Goal: Answer question/provide support: Share knowledge or assist other users

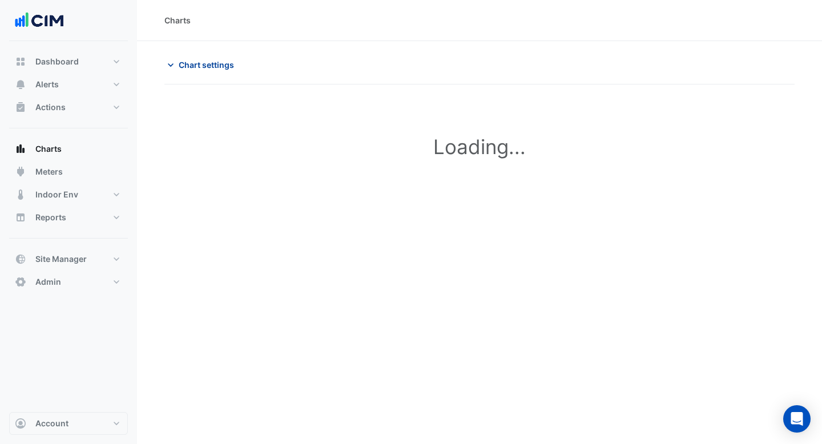
click at [195, 68] on span "Chart settings" at bounding box center [206, 65] width 55 height 12
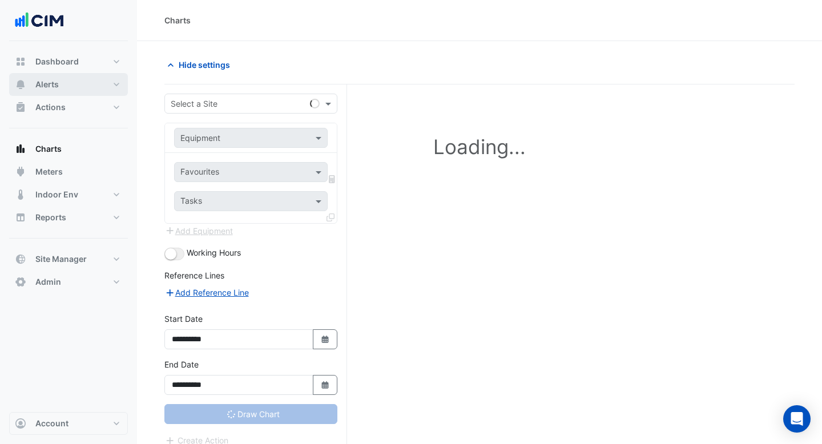
click at [71, 84] on button "Alerts" at bounding box center [68, 84] width 119 height 23
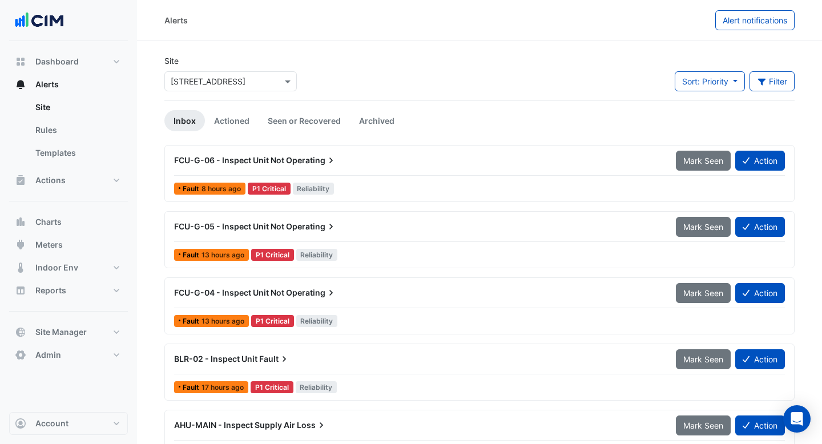
click at [269, 76] on div at bounding box center [230, 81] width 131 height 13
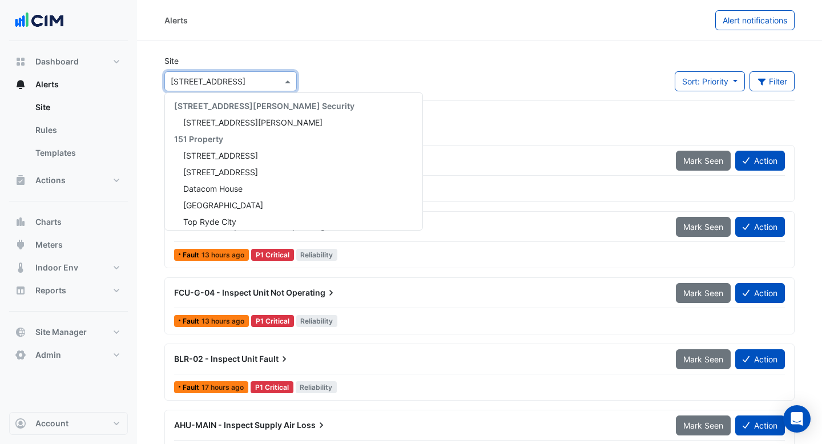
scroll to position [12914, 0]
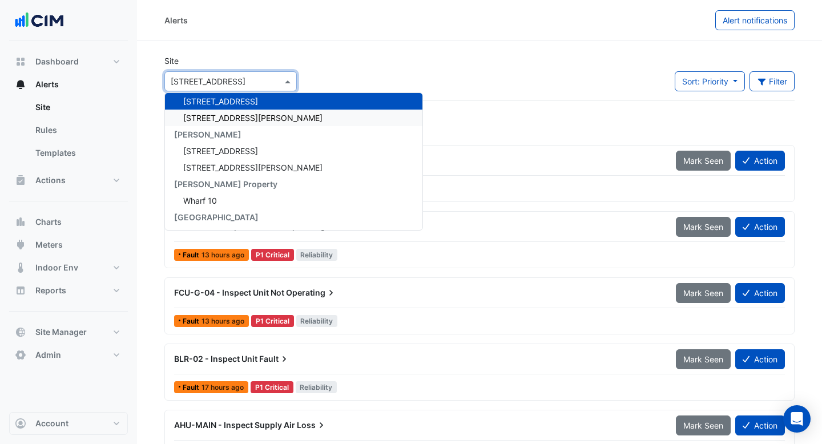
click at [250, 119] on div "[STREET_ADDRESS][PERSON_NAME]" at bounding box center [293, 118] width 257 height 17
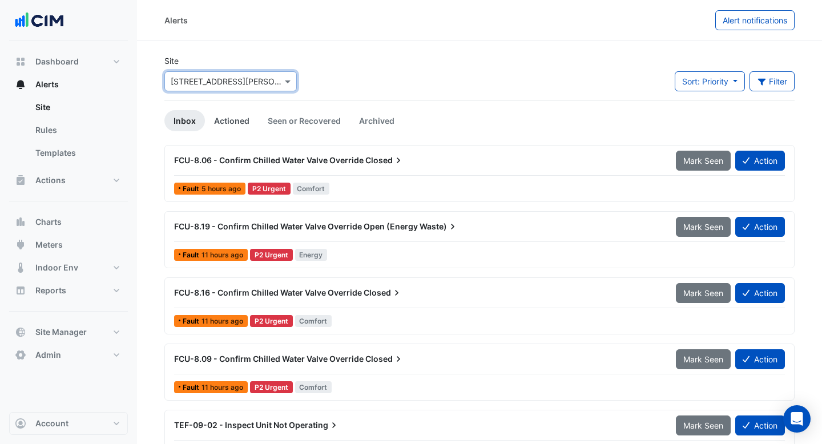
click at [226, 122] on link "Actioned" at bounding box center [232, 120] width 54 height 21
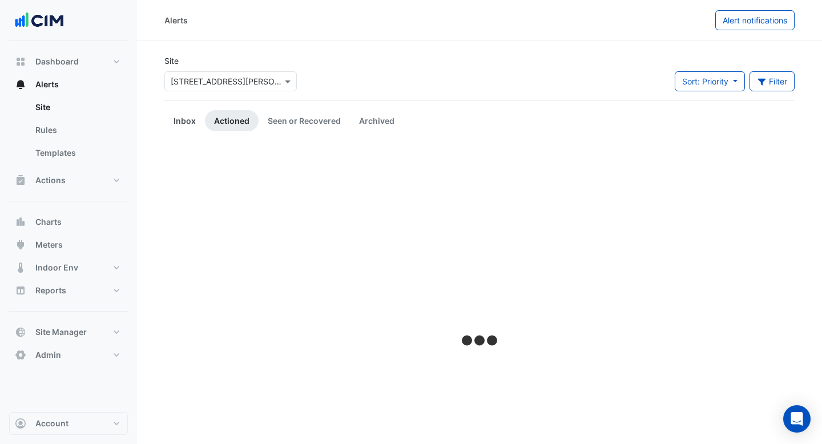
click at [175, 116] on link "Inbox" at bounding box center [184, 120] width 41 height 21
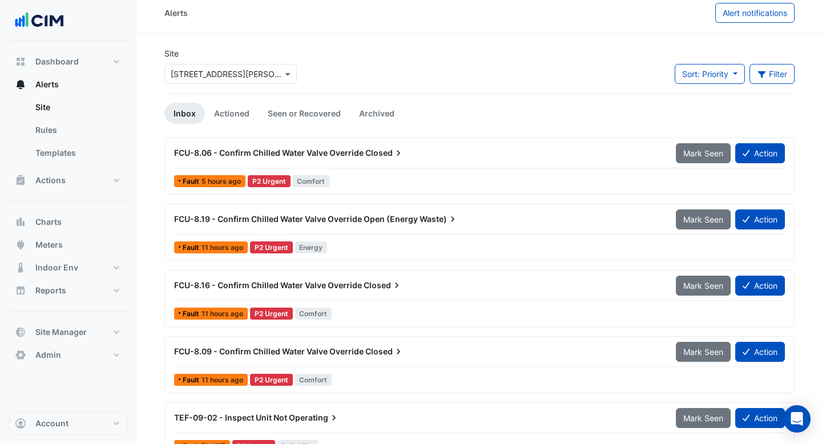
scroll to position [11, 0]
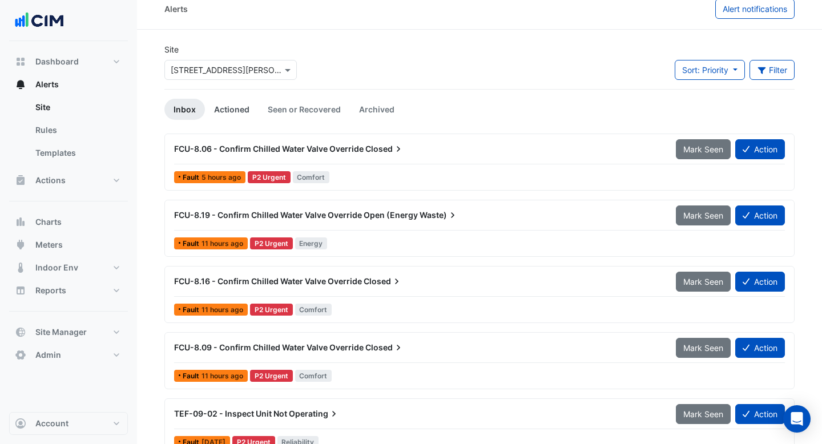
click at [233, 111] on link "Actioned" at bounding box center [232, 109] width 54 height 21
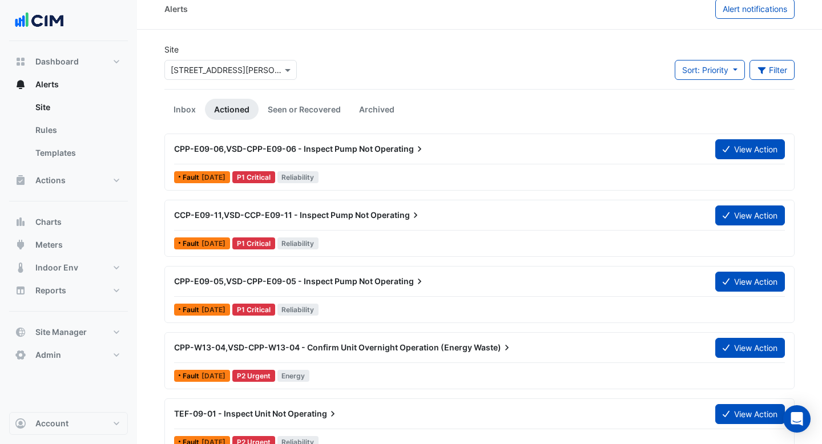
scroll to position [0, 0]
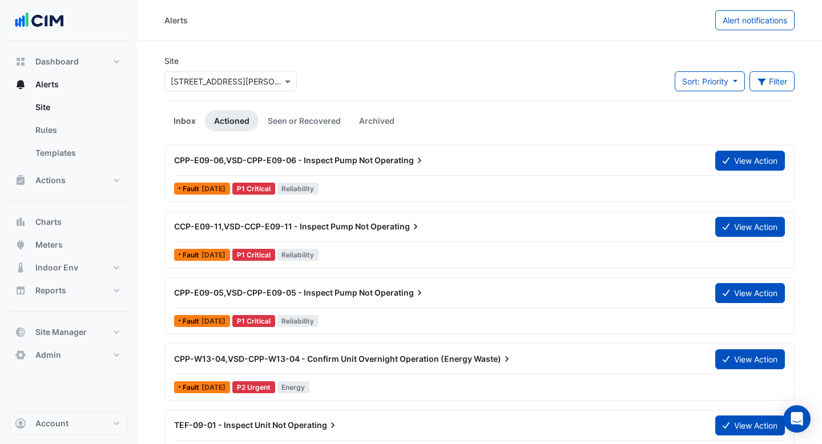
click at [187, 119] on link "Inbox" at bounding box center [184, 120] width 41 height 21
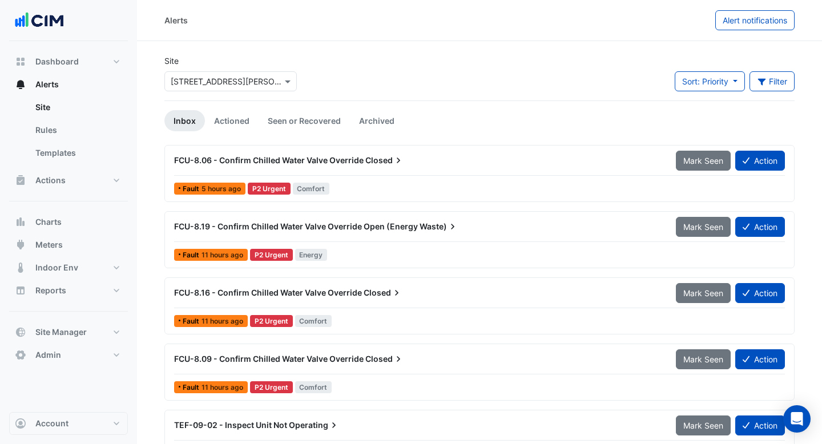
click at [448, 169] on div "FCU-8.06 - Confirm Chilled Water Valve Override Closed" at bounding box center [418, 160] width 502 height 21
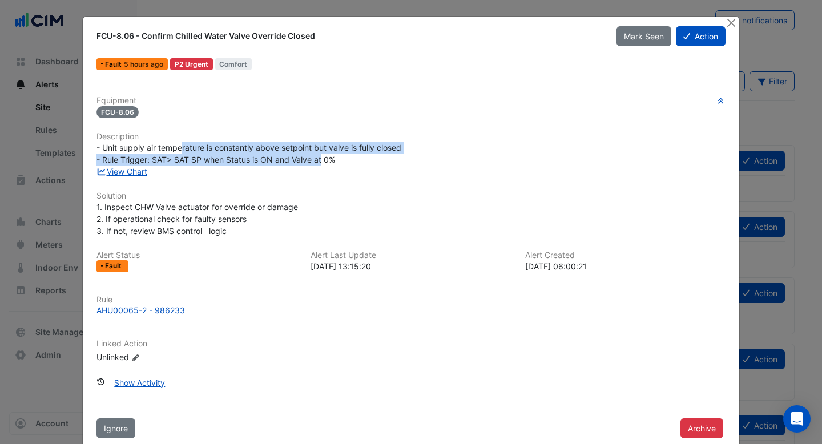
drag, startPoint x: 322, startPoint y: 160, endPoint x: 183, endPoint y: 145, distance: 139.5
click at [183, 145] on span "- Unit supply air temperature is constantly above setpoint but valve is fully c…" at bounding box center [248, 154] width 305 height 22
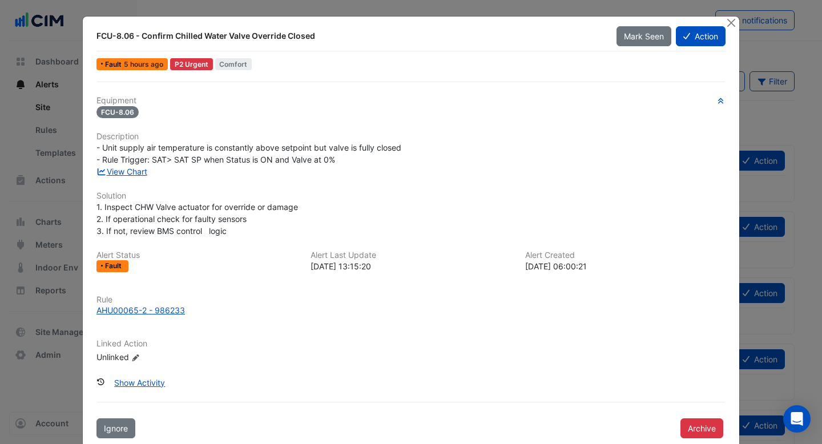
click at [205, 183] on div "Equipment FCU-8.06 Description - Unit supply air temperature is constantly abov…" at bounding box center [410, 234] width 629 height 277
drag, startPoint x: 194, startPoint y: 143, endPoint x: 298, endPoint y: 143, distance: 104.4
click at [298, 143] on span "- Unit supply air temperature is constantly above setpoint but valve is fully c…" at bounding box center [248, 154] width 305 height 22
click at [705, 39] on button "Action" at bounding box center [701, 36] width 50 height 20
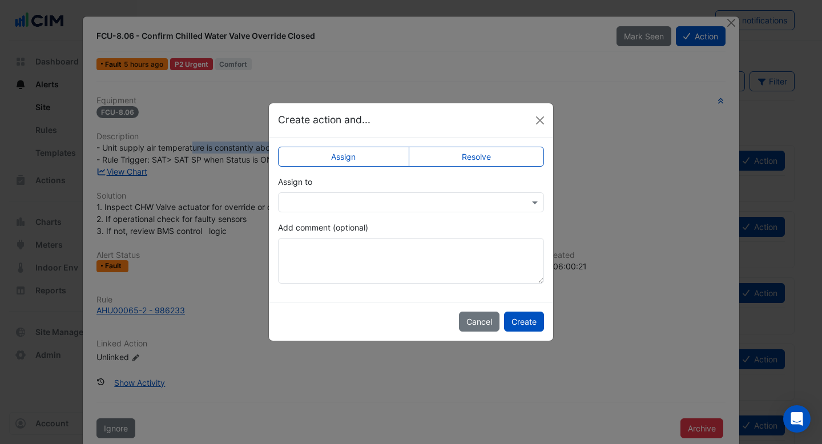
click at [466, 201] on input "text" at bounding box center [399, 203] width 231 height 12
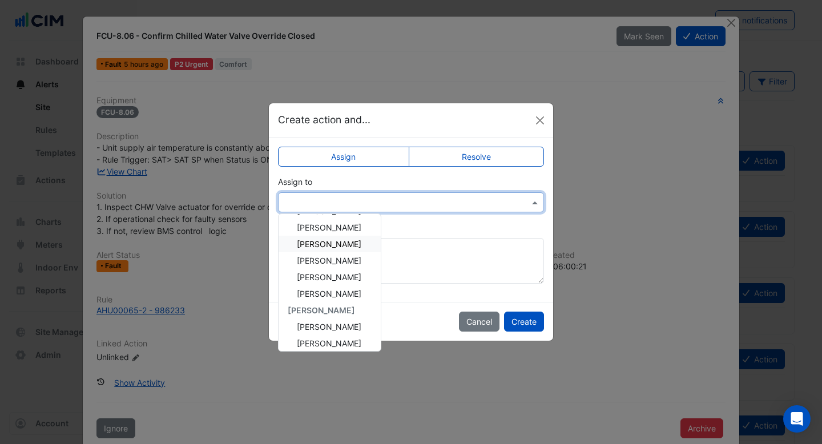
scroll to position [154, 0]
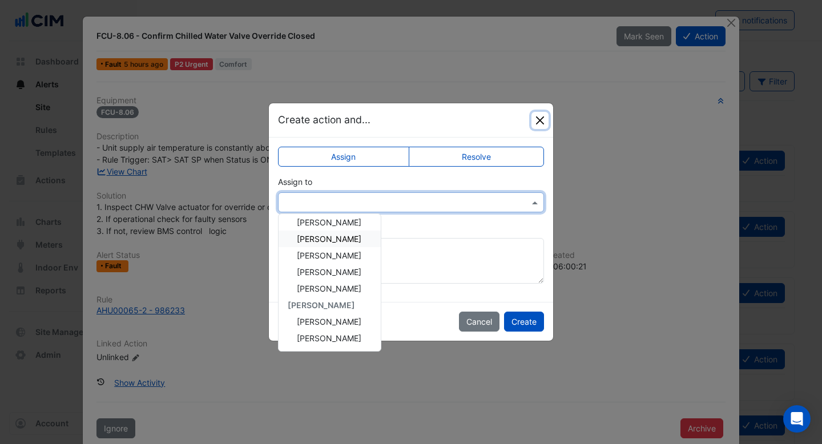
click at [545, 120] on button "Close" at bounding box center [539, 120] width 17 height 17
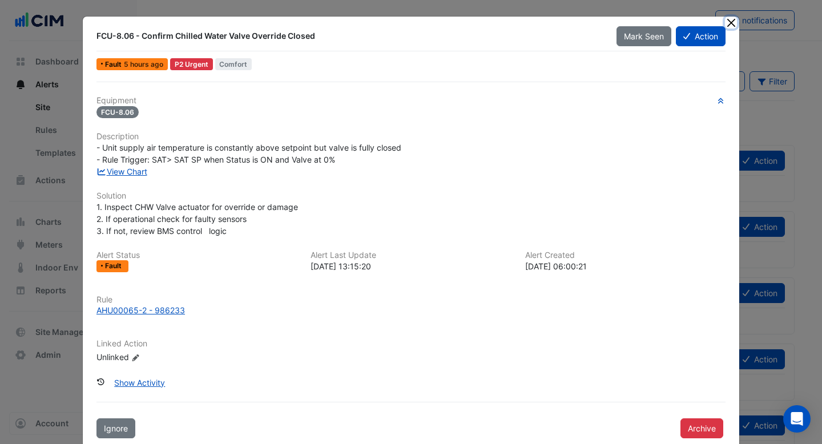
click at [733, 20] on button "Close" at bounding box center [731, 23] width 12 height 12
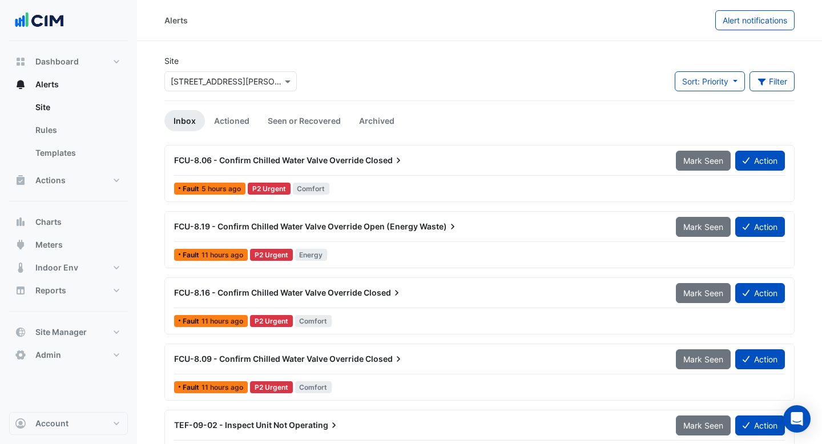
click at [270, 76] on div at bounding box center [230, 81] width 131 height 13
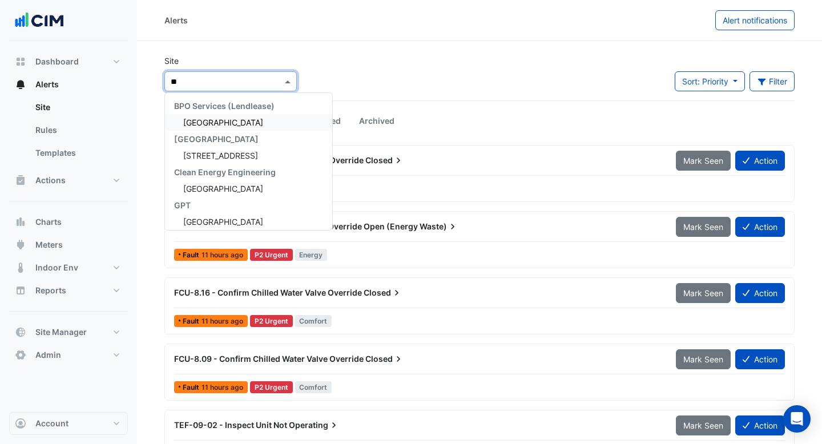
type input "*"
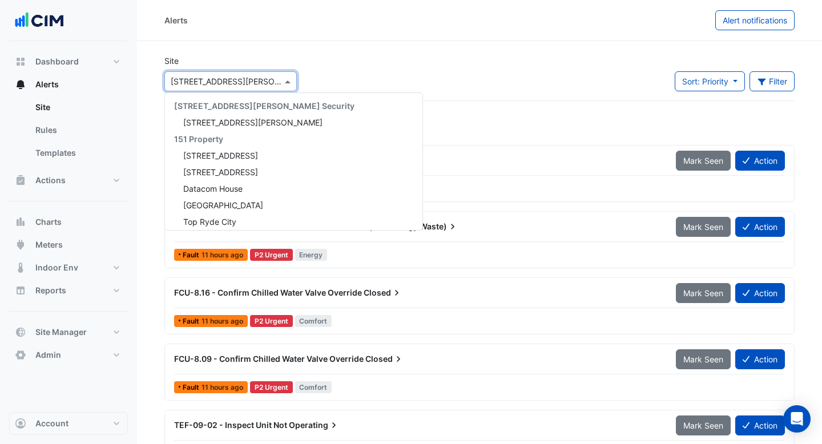
click at [264, 65] on div "Site × [GEOGRAPHIC_DATA][PERSON_NAME] [STREET_ADDRESS][PERSON_NAME] Security [S…" at bounding box center [230, 73] width 132 height 37
